Goal: Information Seeking & Learning: Learn about a topic

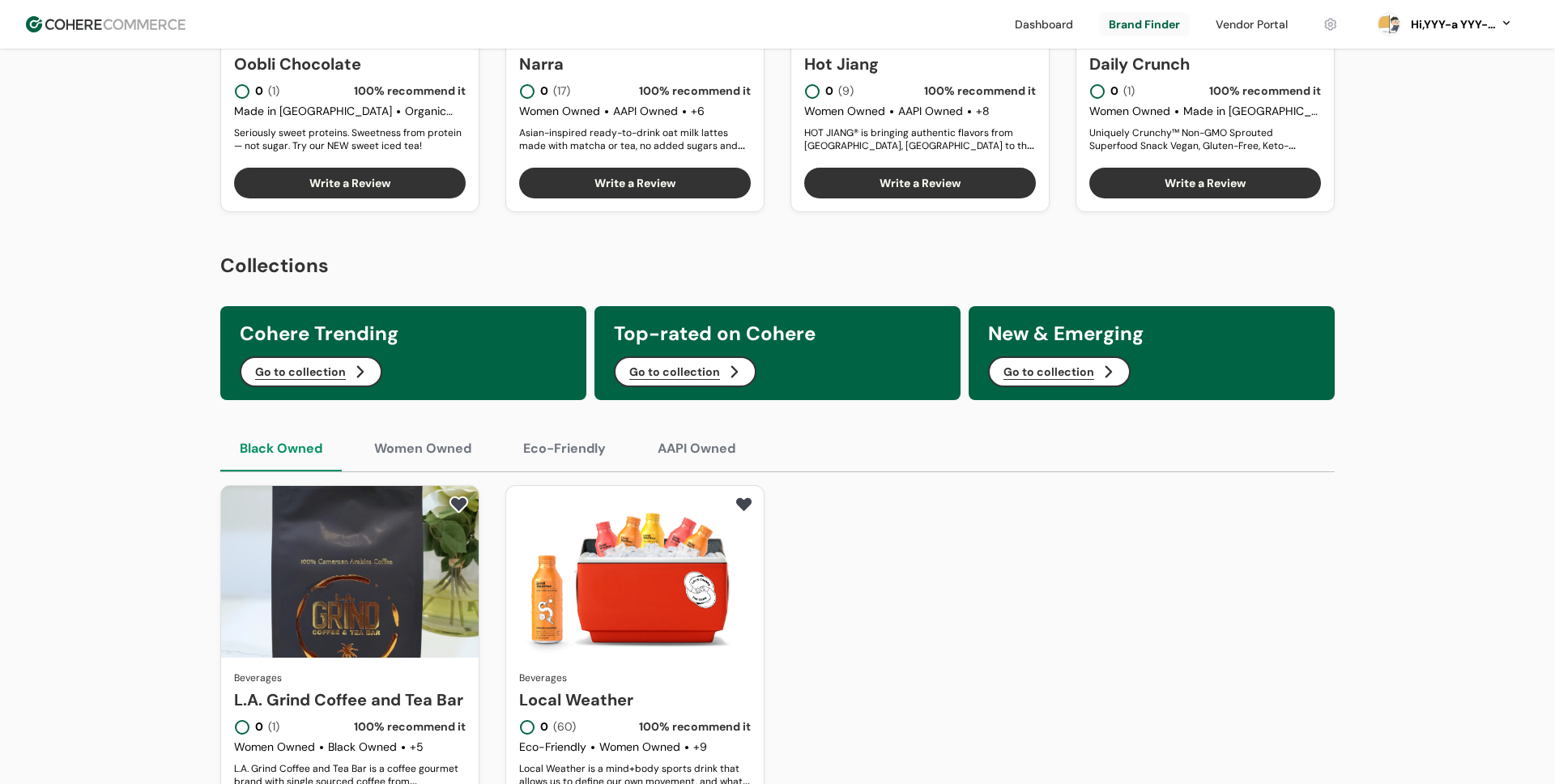
scroll to position [1038, 0]
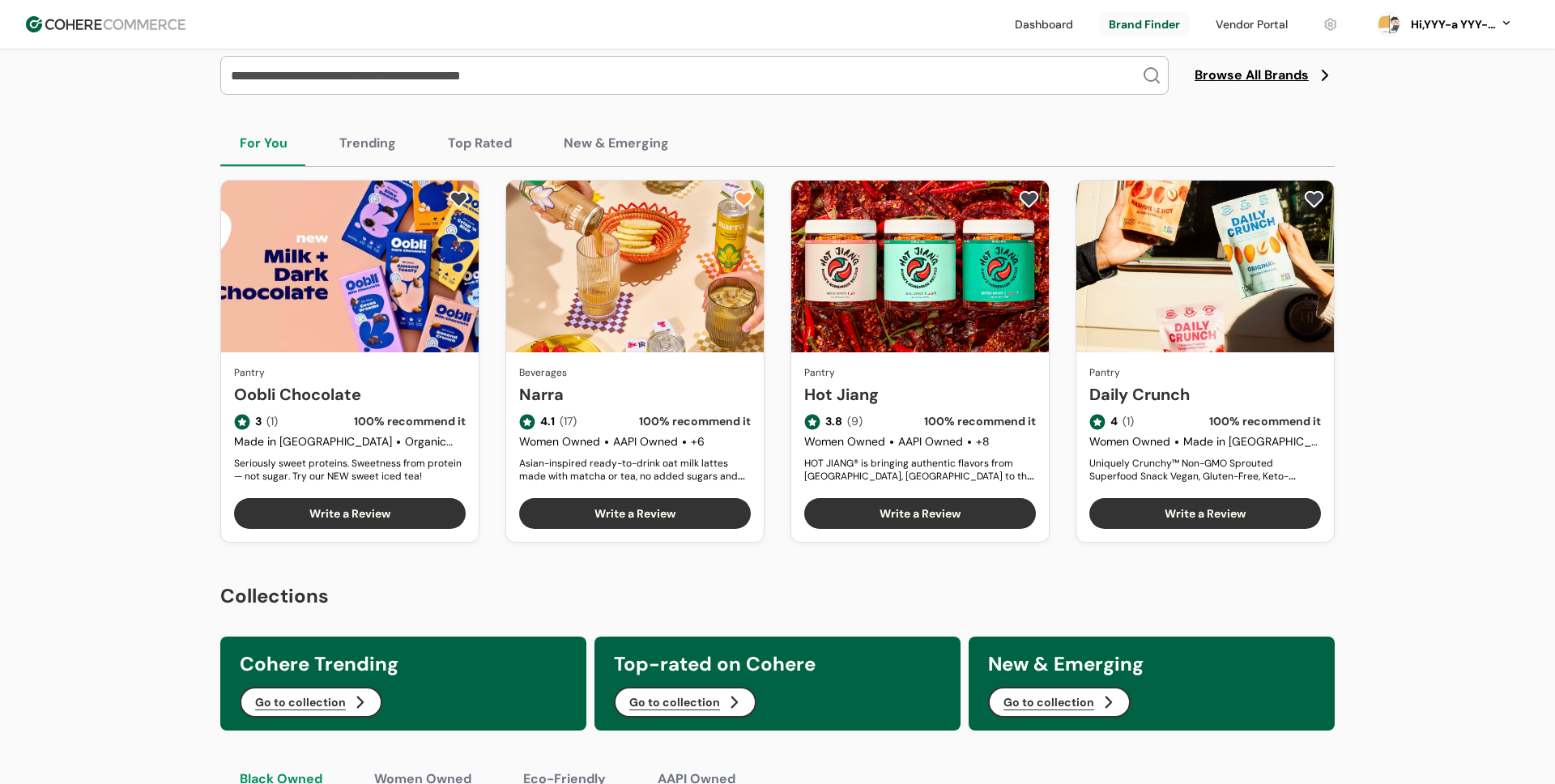
scroll to position [419, 0]
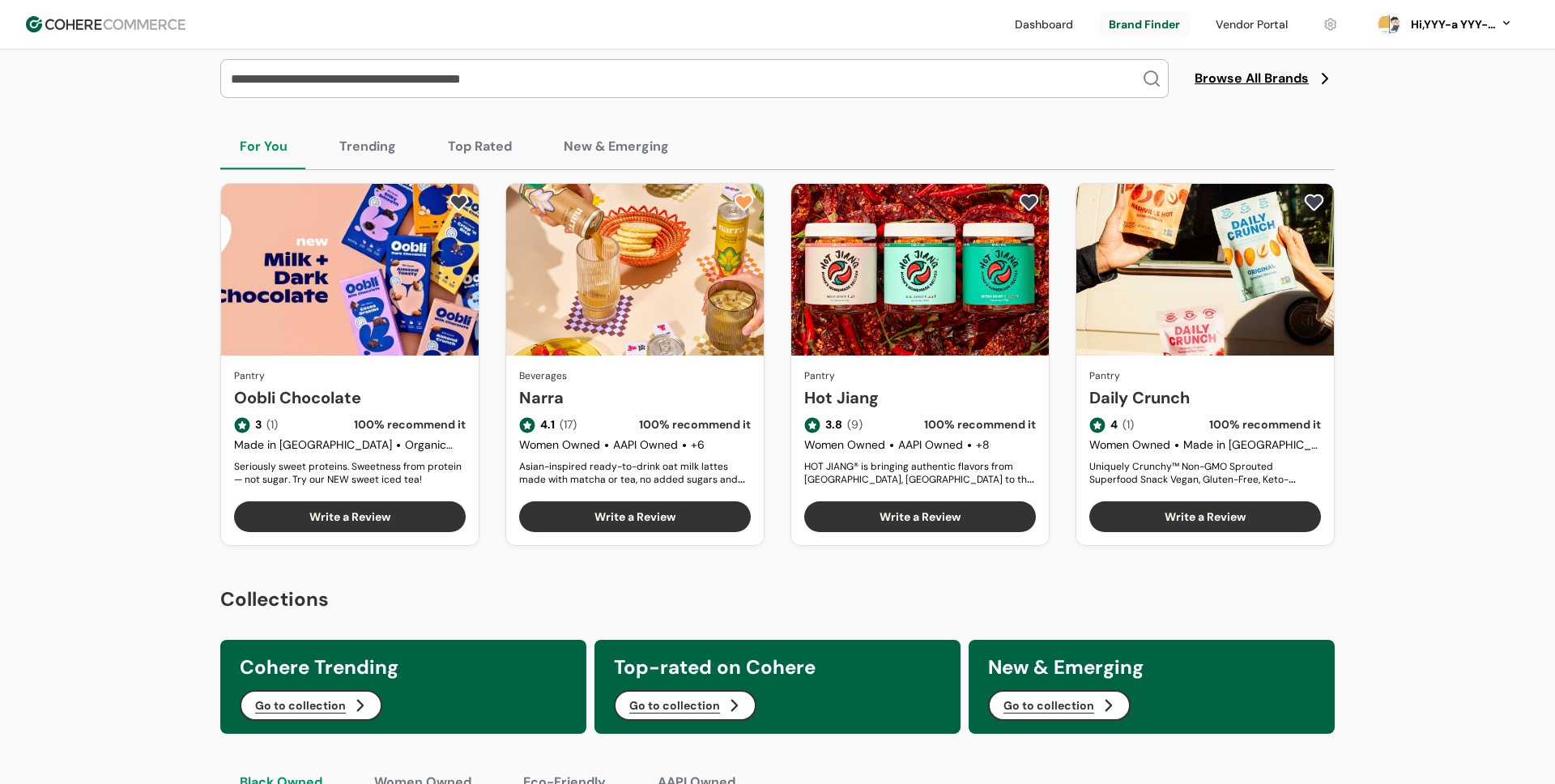
click at [476, 154] on button "Top Rated" at bounding box center [480, 147] width 103 height 45
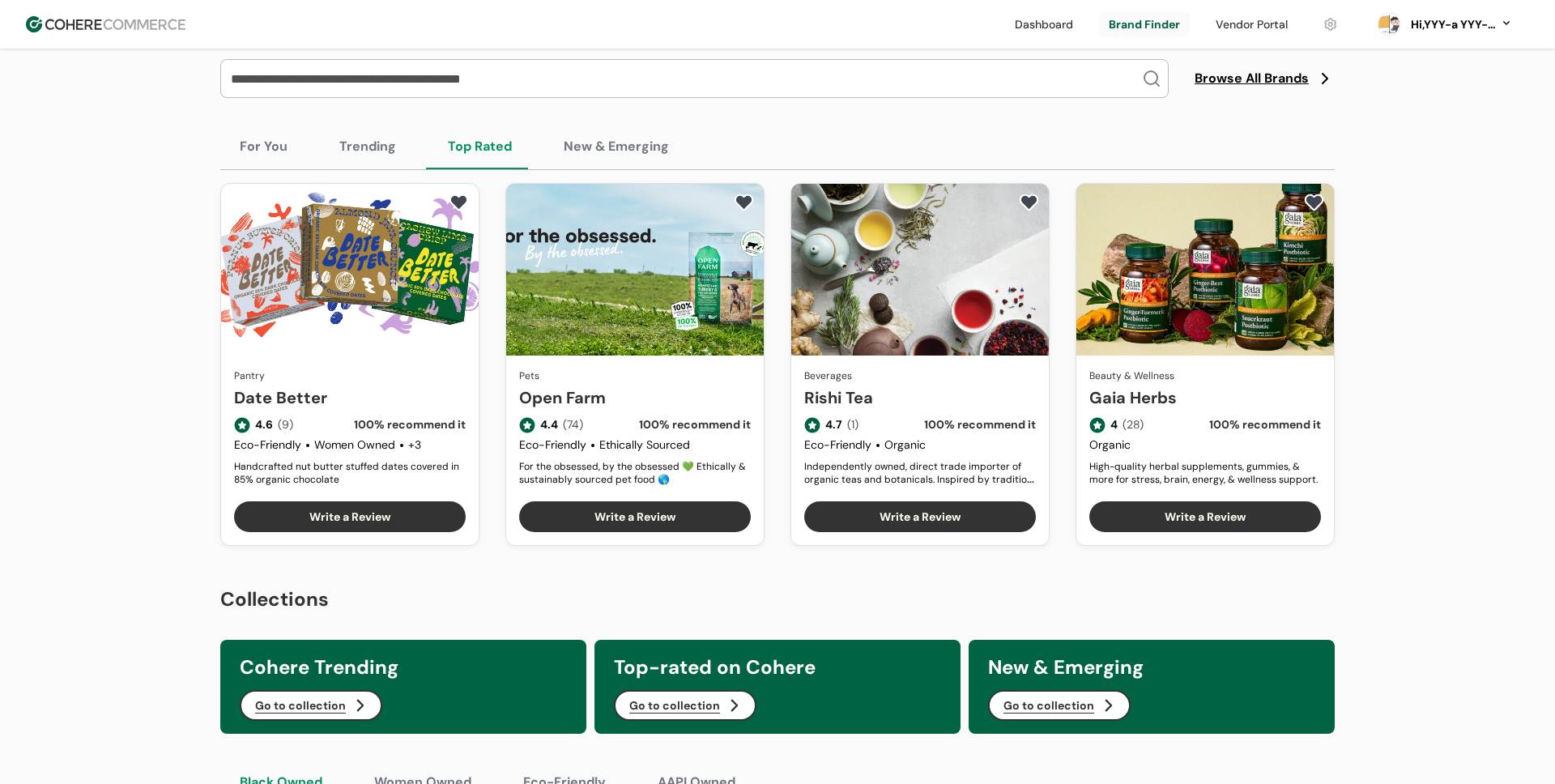
click at [657, 153] on button "New & Emerging" at bounding box center [616, 147] width 144 height 45
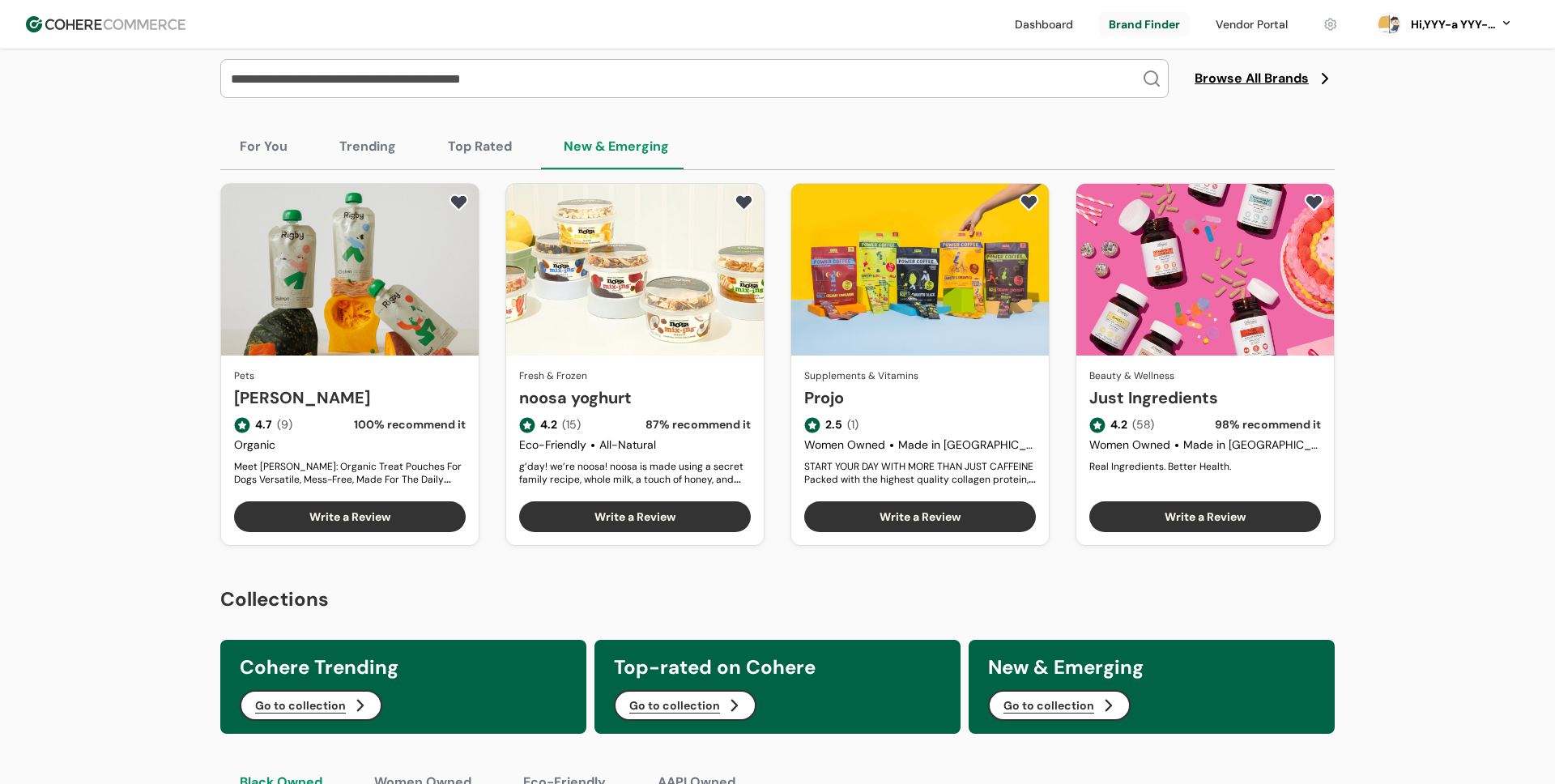
click at [357, 161] on button "Trending" at bounding box center [367, 147] width 96 height 45
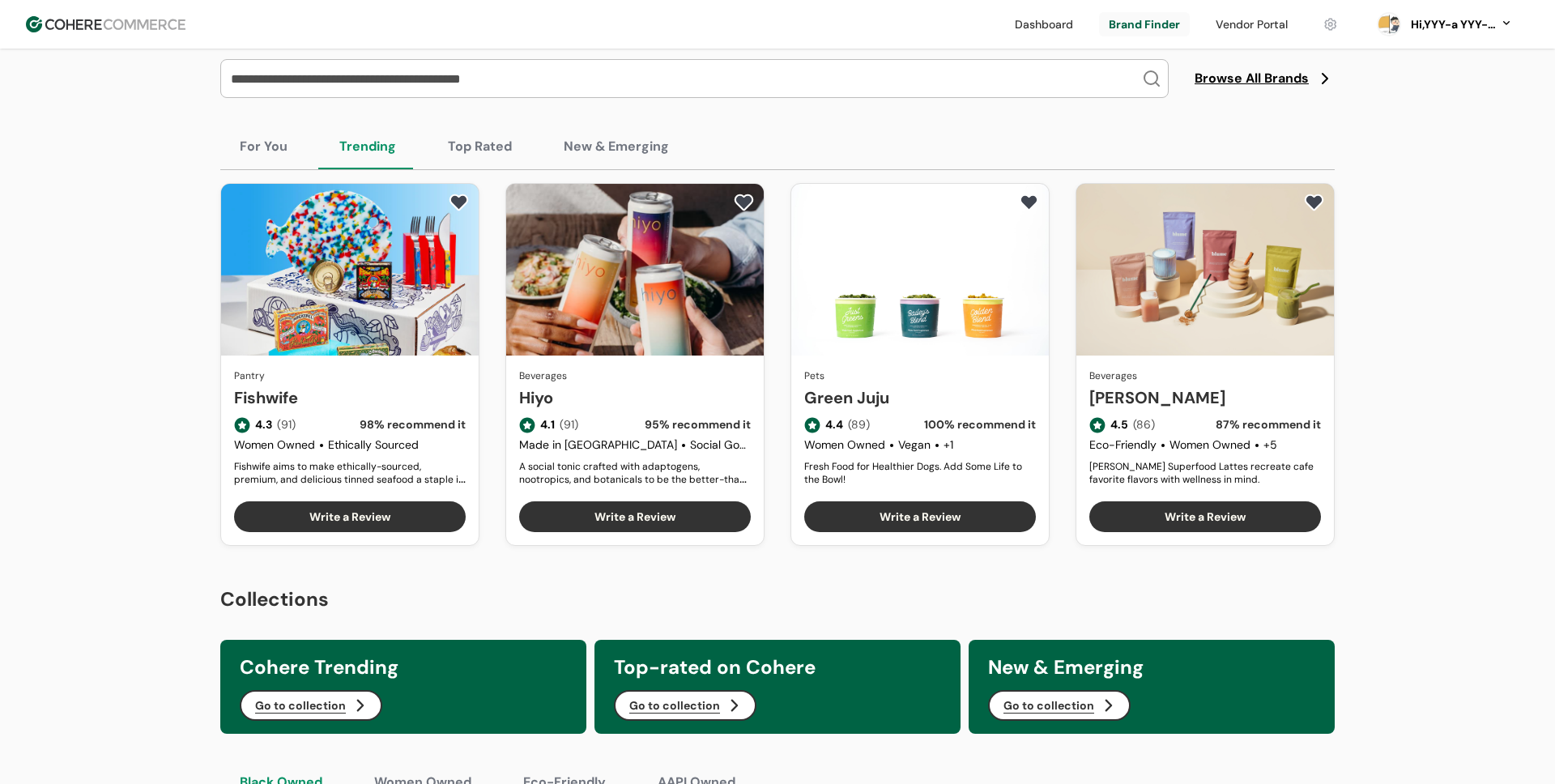
click at [479, 143] on button "Top Rated" at bounding box center [480, 147] width 103 height 45
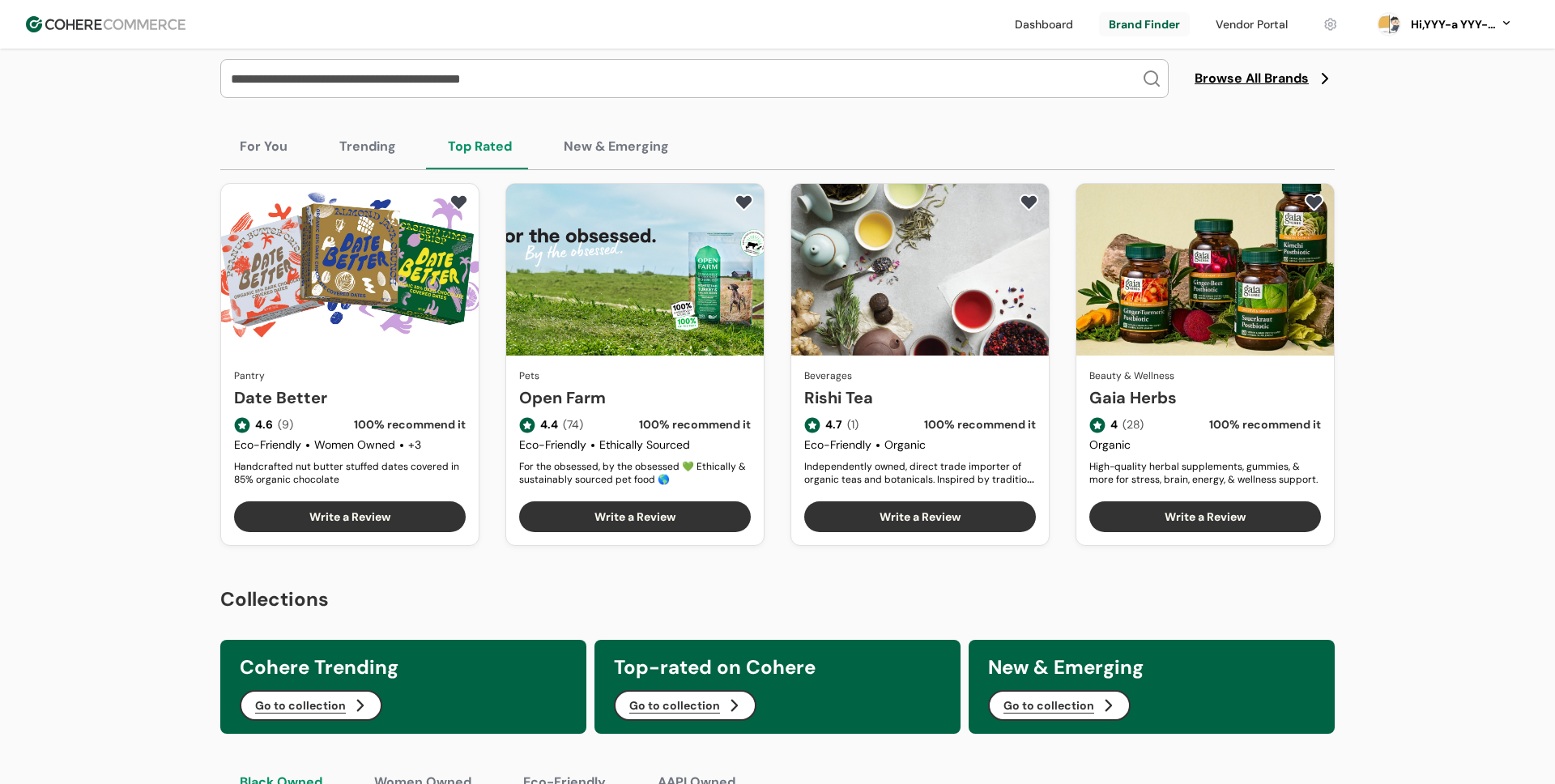
click at [580, 140] on button "New & Emerging" at bounding box center [616, 147] width 144 height 45
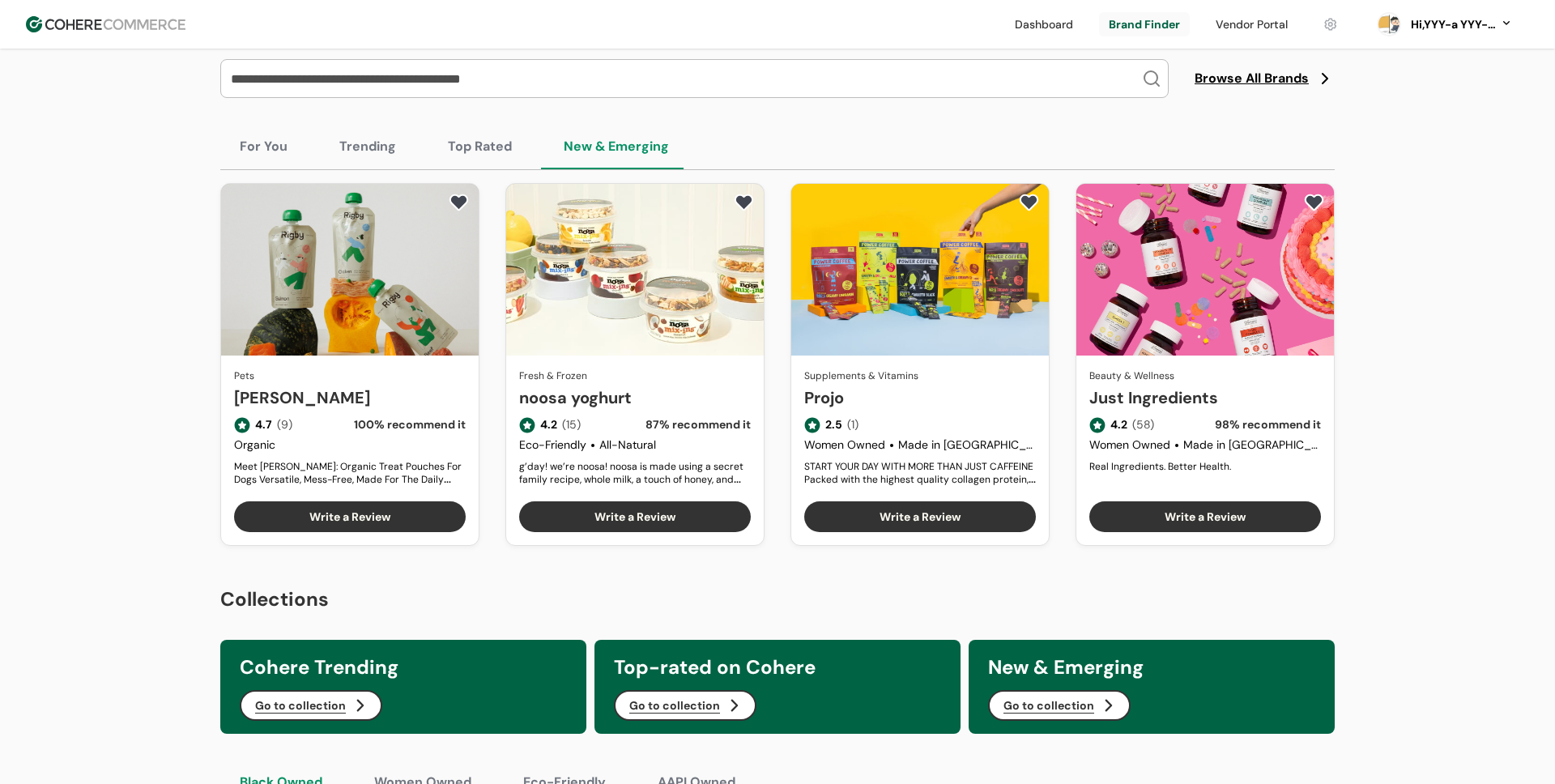
click at [512, 140] on button "Top Rated" at bounding box center [480, 147] width 103 height 45
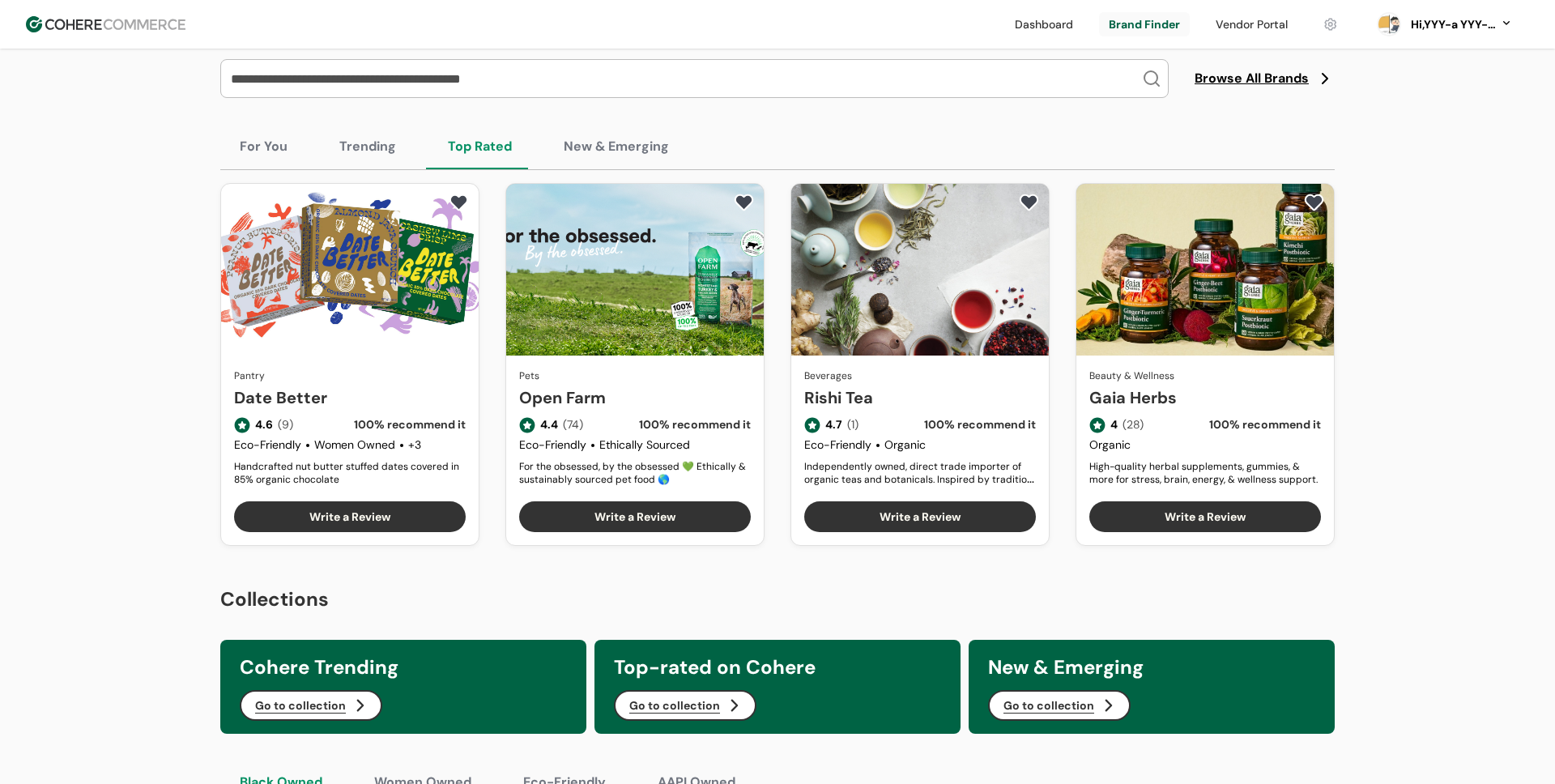
drag, startPoint x: 414, startPoint y: 147, endPoint x: 400, endPoint y: 147, distance: 14.0
click at [408, 147] on div "For You Trending Top Rated New & Emerging" at bounding box center [778, 147] width 1115 height 46
click at [367, 149] on button "Trending" at bounding box center [367, 147] width 96 height 45
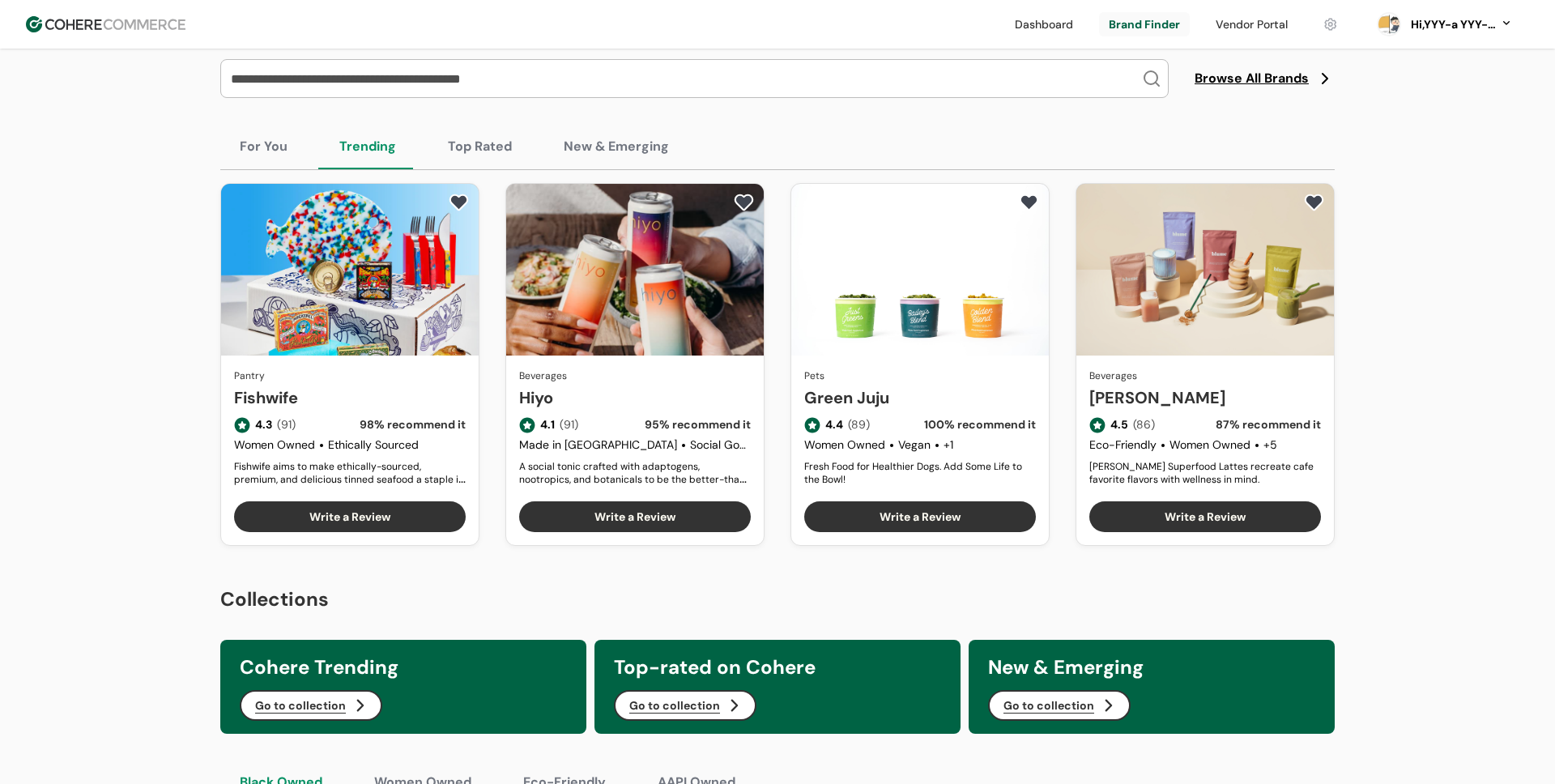
click at [320, 152] on button "Trending" at bounding box center [367, 147] width 96 height 45
click at [250, 146] on button "For You" at bounding box center [264, 147] width 87 height 45
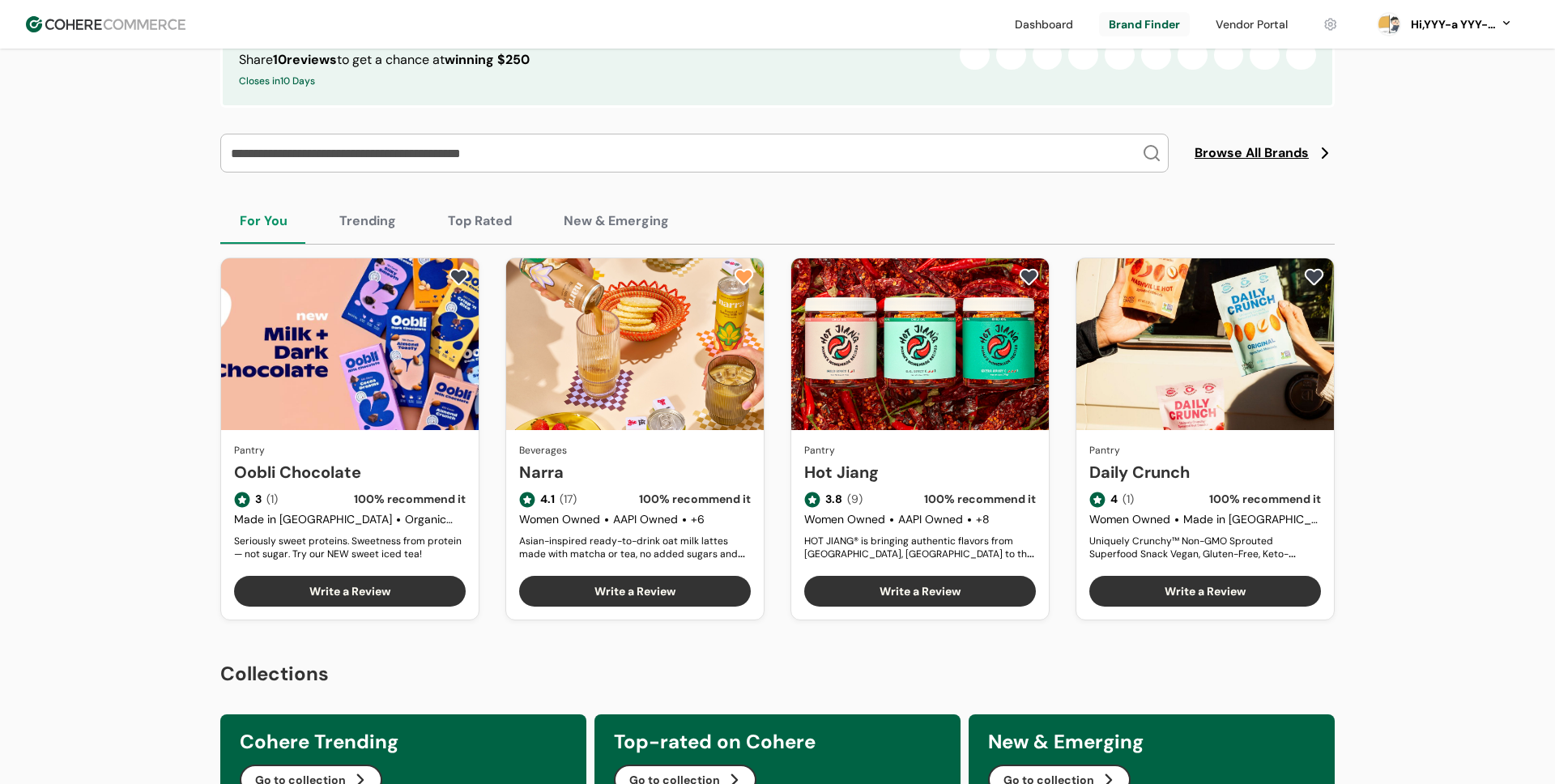
scroll to position [333, 0]
